Goal: Task Accomplishment & Management: Manage account settings

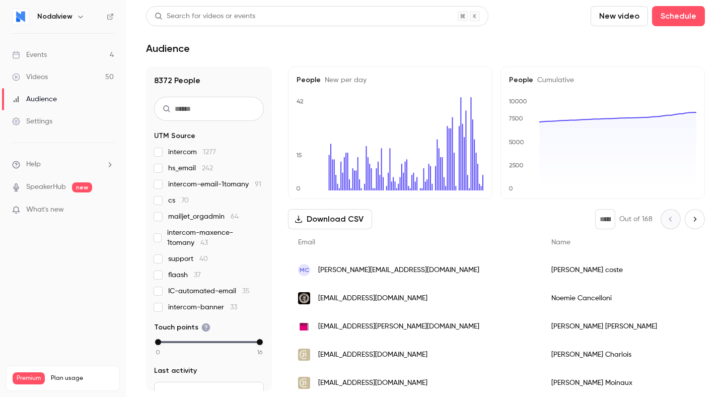
click at [60, 57] on link "Events 4" at bounding box center [63, 55] width 126 height 22
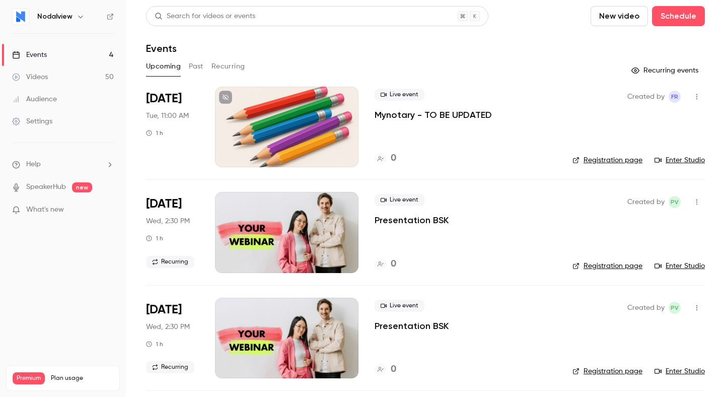
click at [448, 116] on p "Mynotary - TO BE UPDATED" at bounding box center [433, 115] width 117 height 12
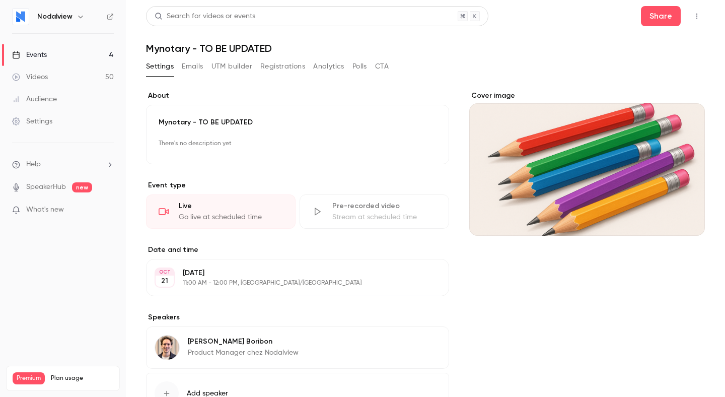
click at [185, 65] on button "Emails" at bounding box center [192, 66] width 21 height 16
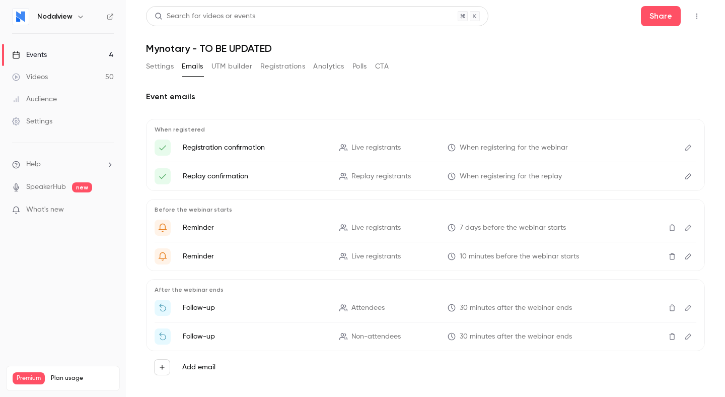
click at [214, 65] on button "UTM builder" at bounding box center [231, 66] width 41 height 16
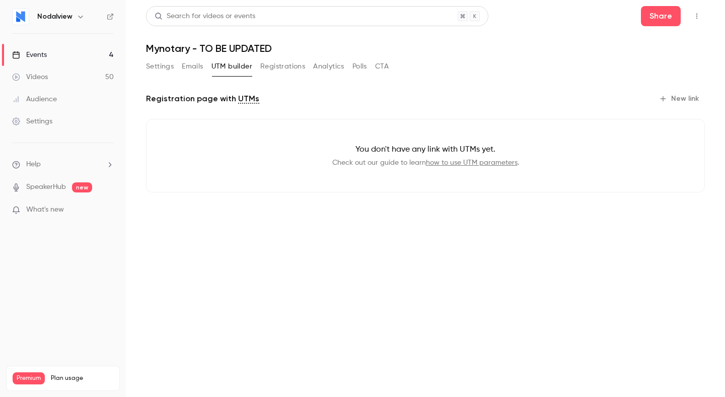
click at [190, 66] on button "Emails" at bounding box center [192, 66] width 21 height 16
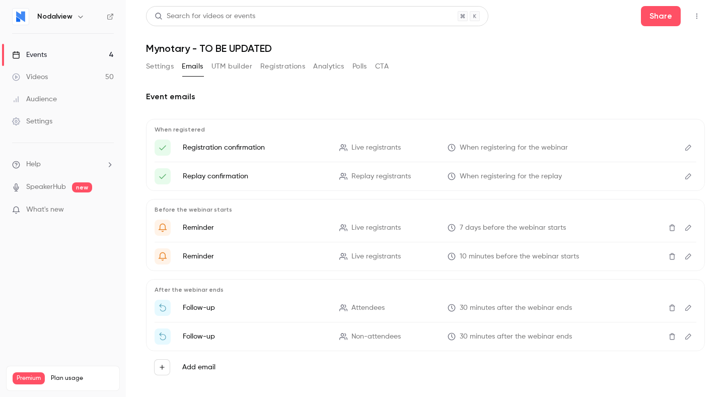
click at [283, 60] on button "Registrations" at bounding box center [282, 66] width 45 height 16
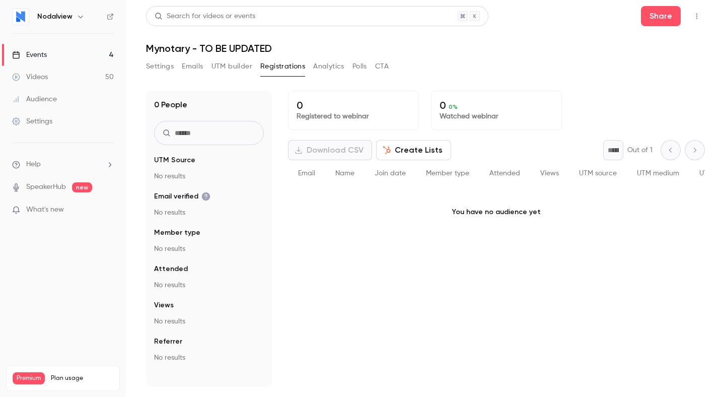
click at [160, 66] on button "Settings" at bounding box center [160, 66] width 28 height 16
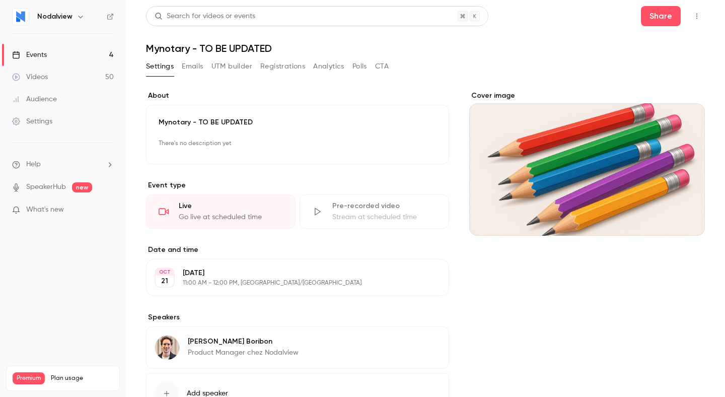
click at [64, 211] on p "What's new" at bounding box center [55, 209] width 86 height 11
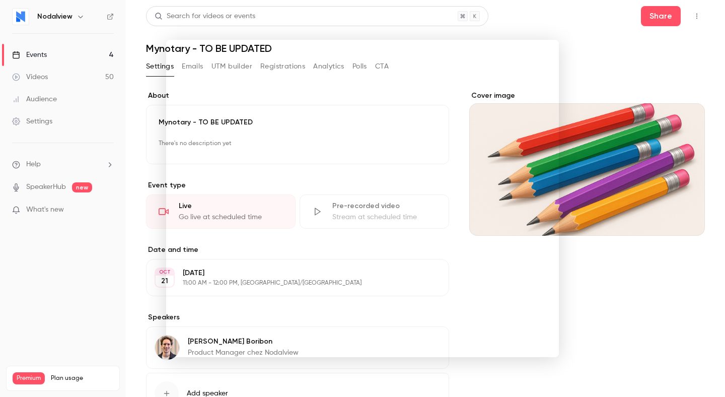
click at [597, 282] on div at bounding box center [362, 198] width 725 height 397
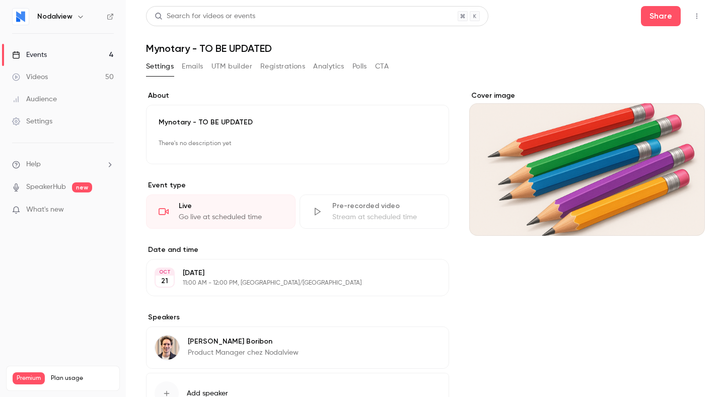
click at [52, 52] on link "Events 4" at bounding box center [63, 55] width 126 height 22
